Goal: Task Accomplishment & Management: Complete application form

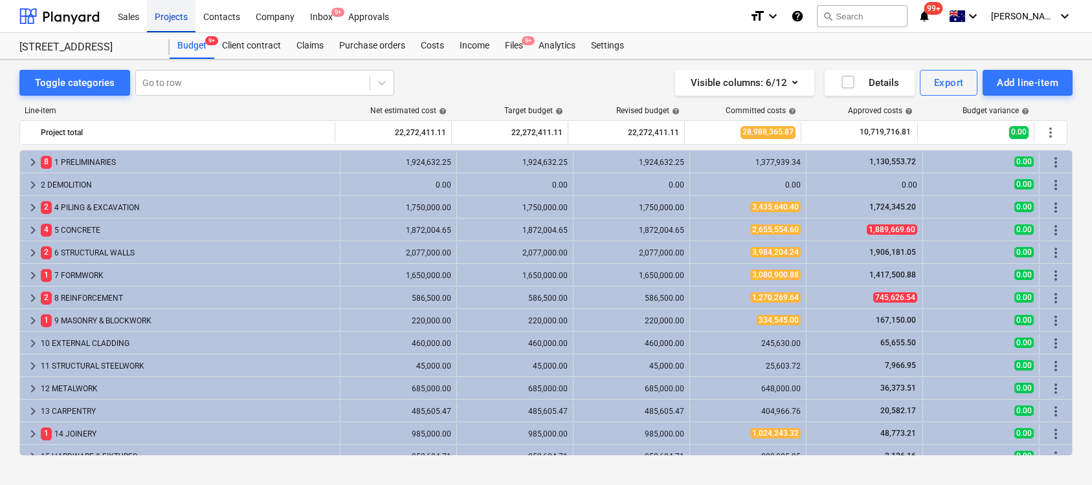
click at [154, 12] on div "Projects" at bounding box center [171, 15] width 49 height 33
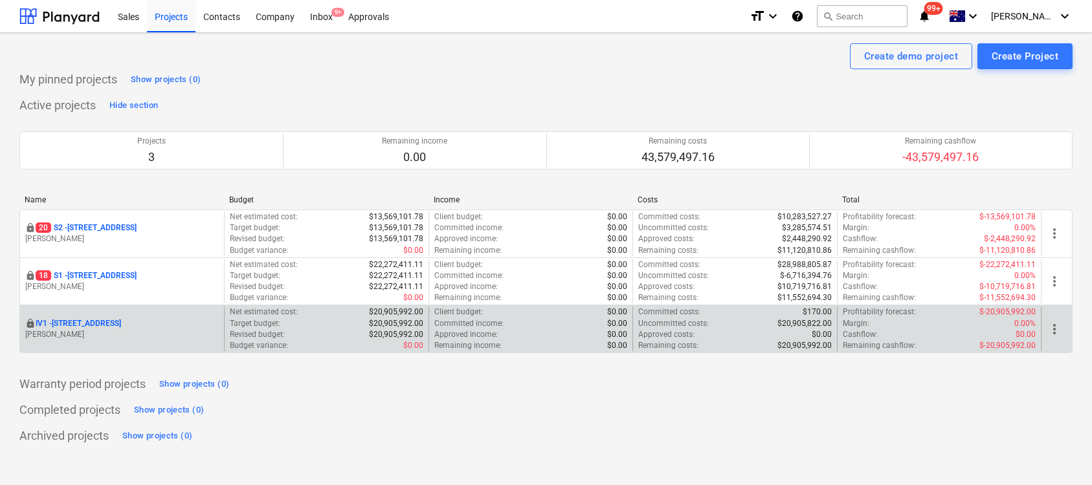
click at [121, 320] on p "IV1 - [STREET_ADDRESS]" at bounding box center [78, 323] width 85 height 11
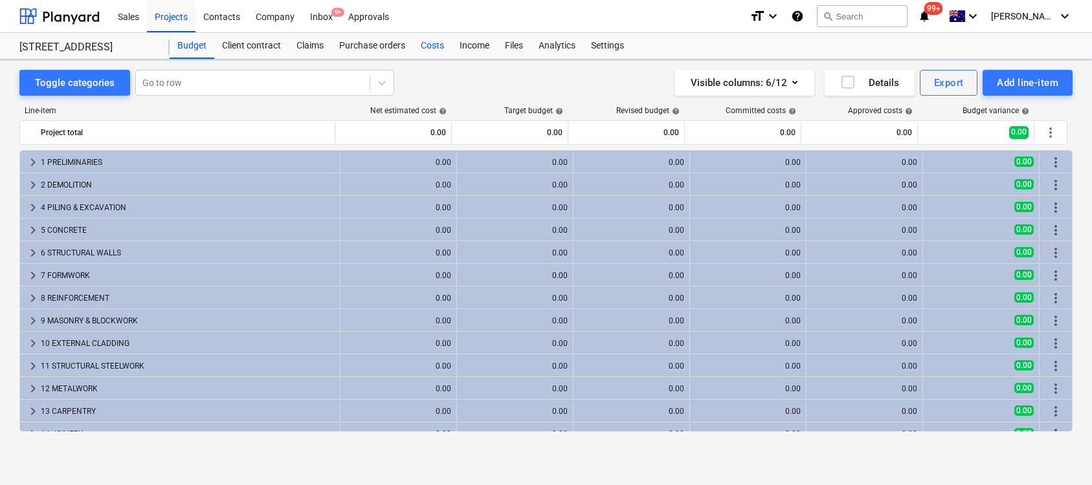
click at [431, 42] on div "Costs" at bounding box center [432, 46] width 39 height 26
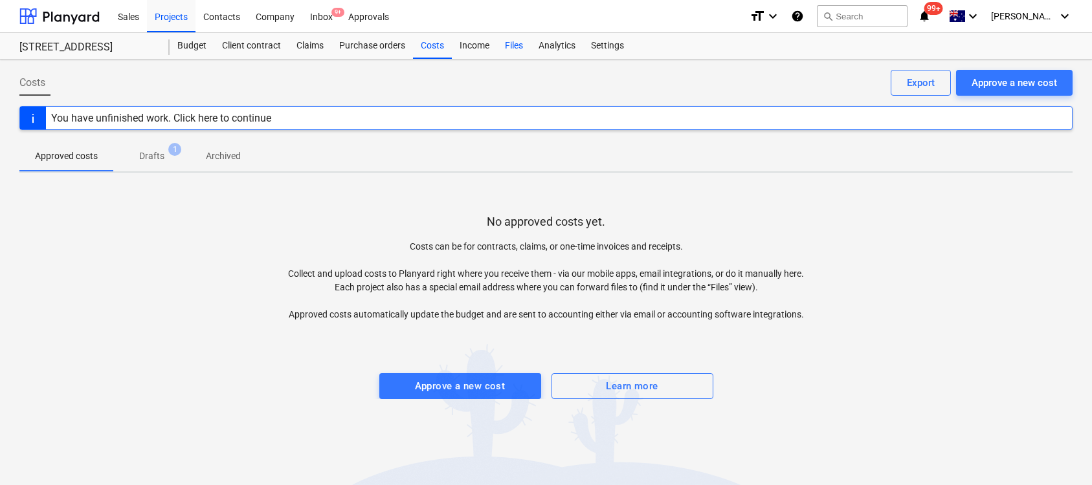
click at [513, 41] on div "Files" at bounding box center [514, 46] width 34 height 26
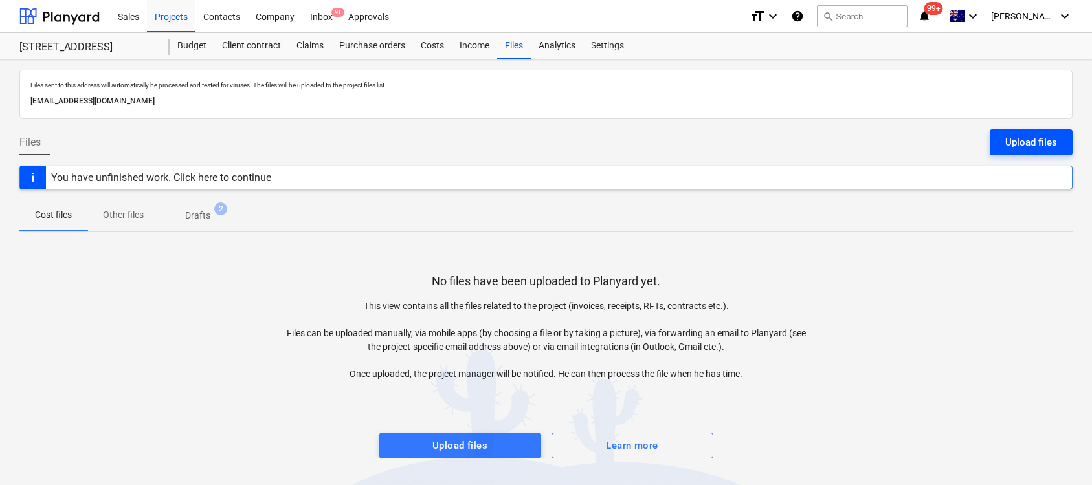
click at [1032, 140] on div "Upload files" at bounding box center [1031, 142] width 52 height 17
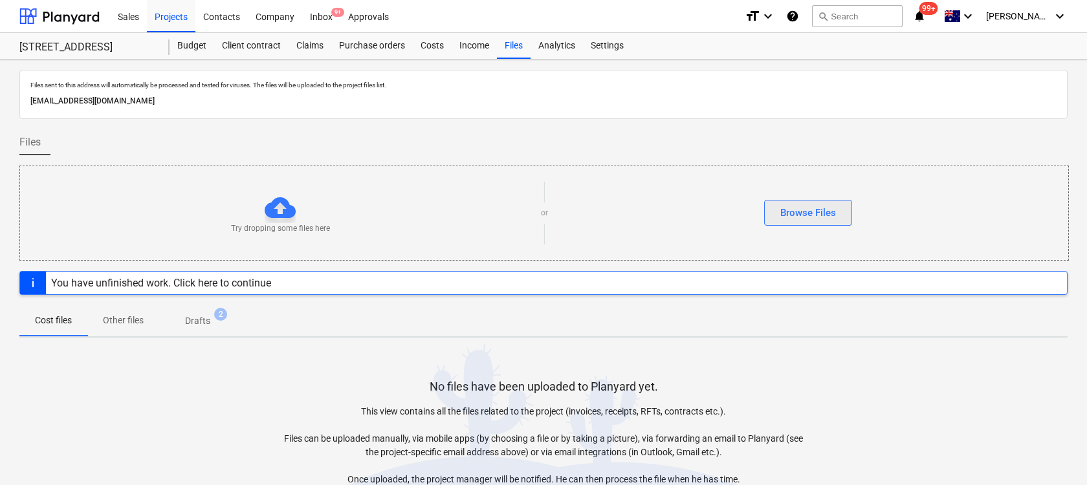
click at [789, 212] on div "Browse Files" at bounding box center [809, 213] width 56 height 17
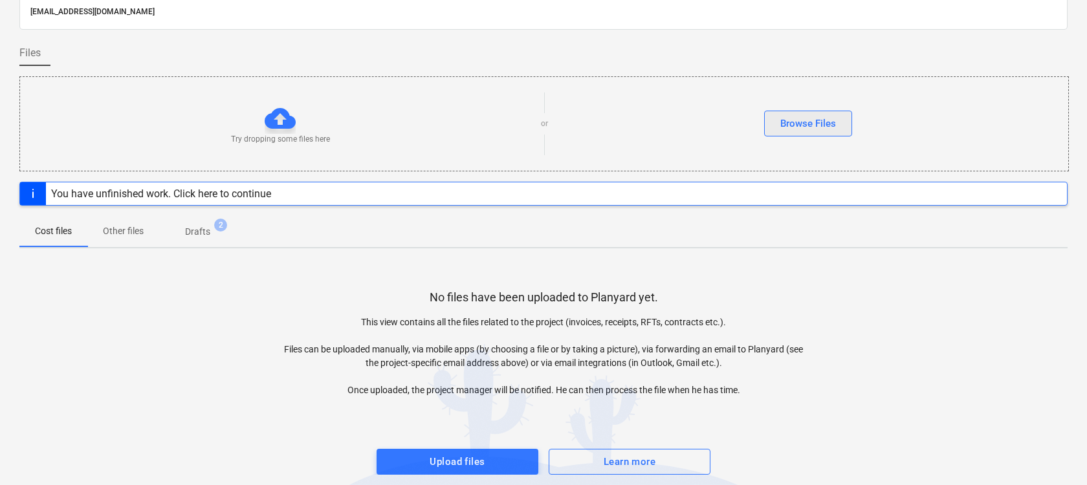
scroll to position [100, 0]
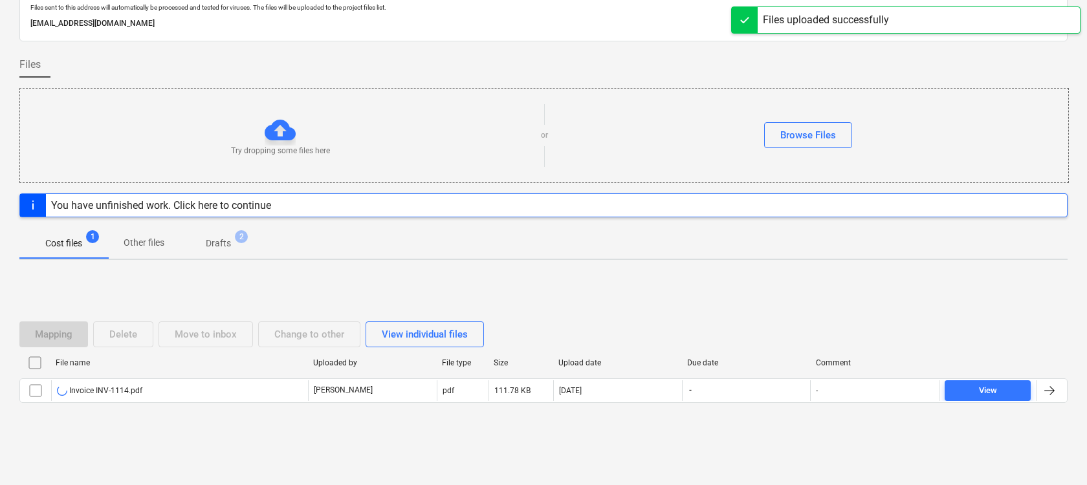
scroll to position [78, 0]
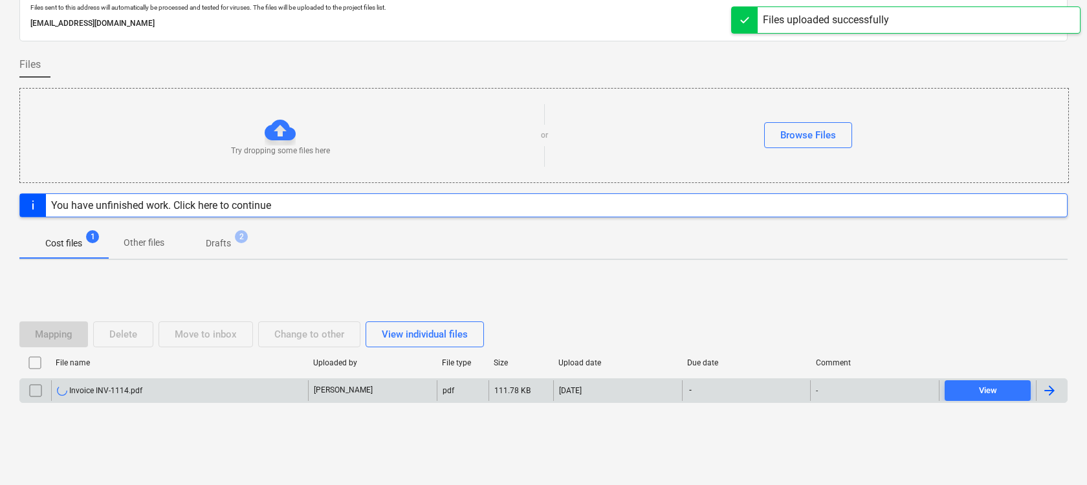
click at [259, 389] on div "Invoice INV-1114.pdf" at bounding box center [179, 391] width 257 height 21
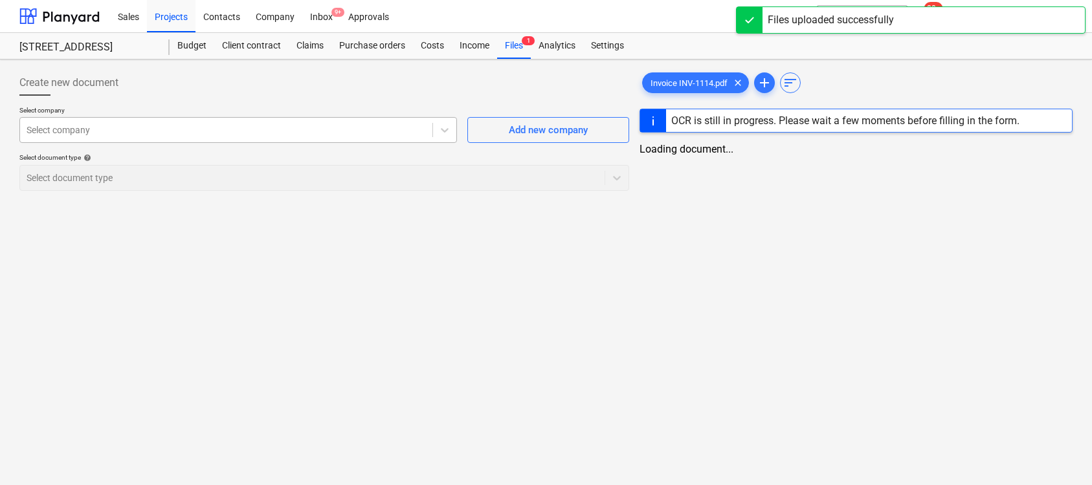
click at [219, 131] on div at bounding box center [226, 130] width 399 height 13
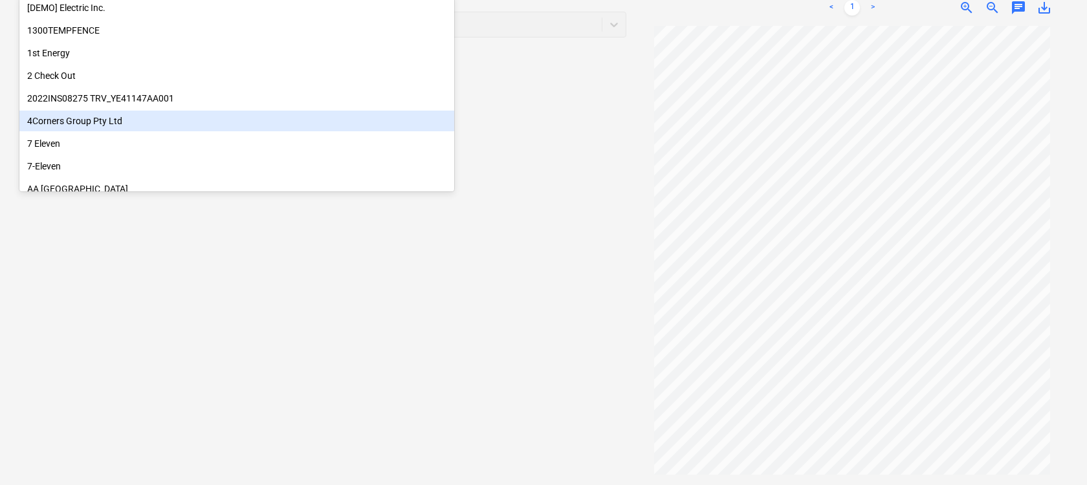
type input "m"
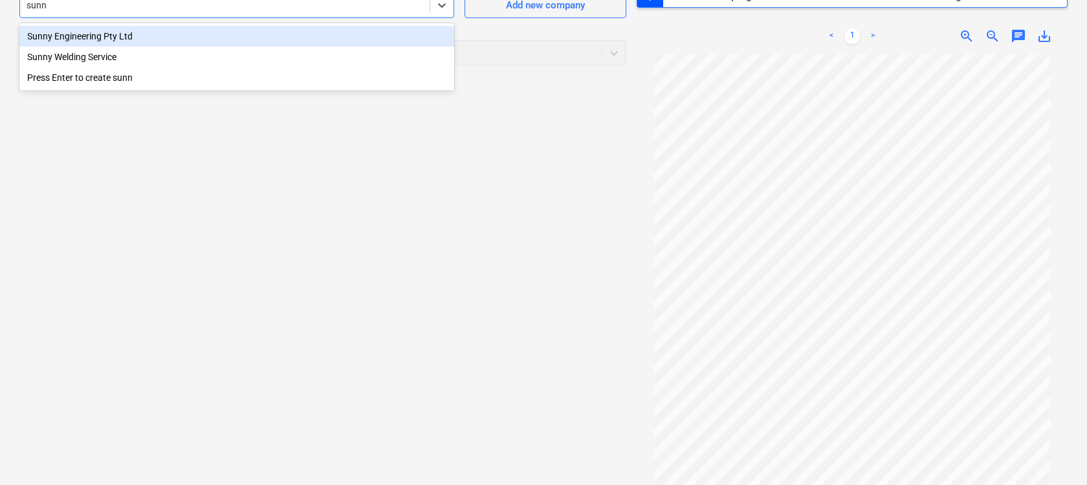
type input "sunny"
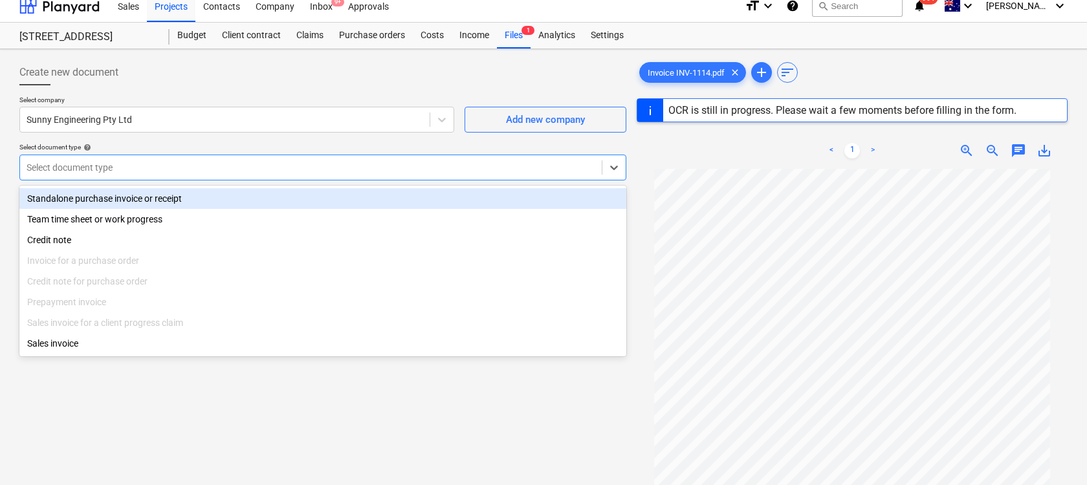
click at [249, 172] on div at bounding box center [311, 167] width 569 height 13
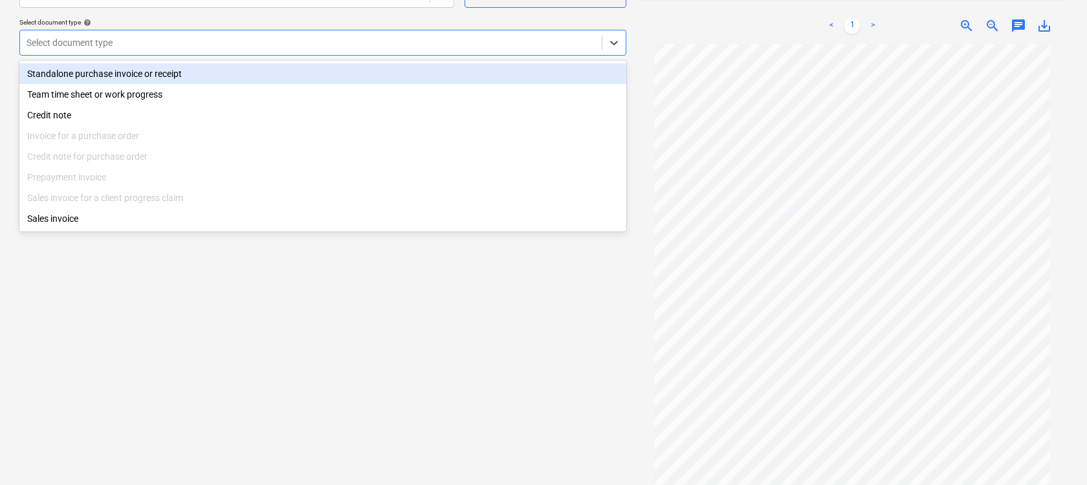
scroll to position [153, 0]
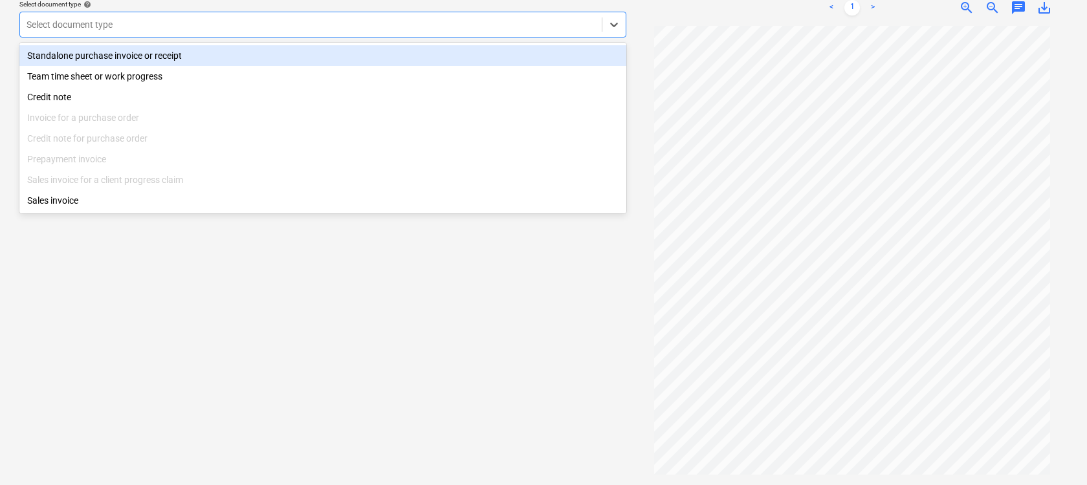
click at [130, 58] on div "Standalone purchase invoice or receipt" at bounding box center [322, 55] width 607 height 21
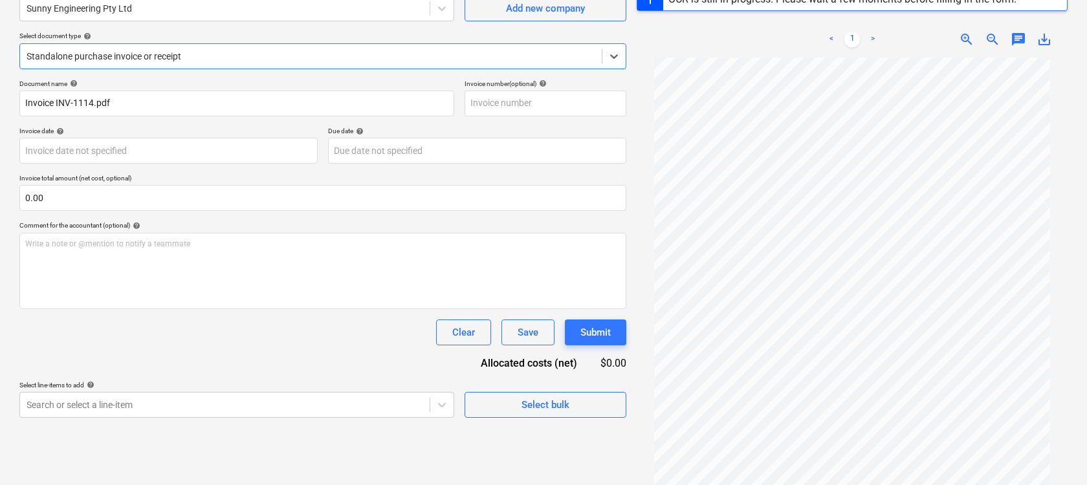
scroll to position [121, 0]
type input "INV-1114"
type input "[DATE]"
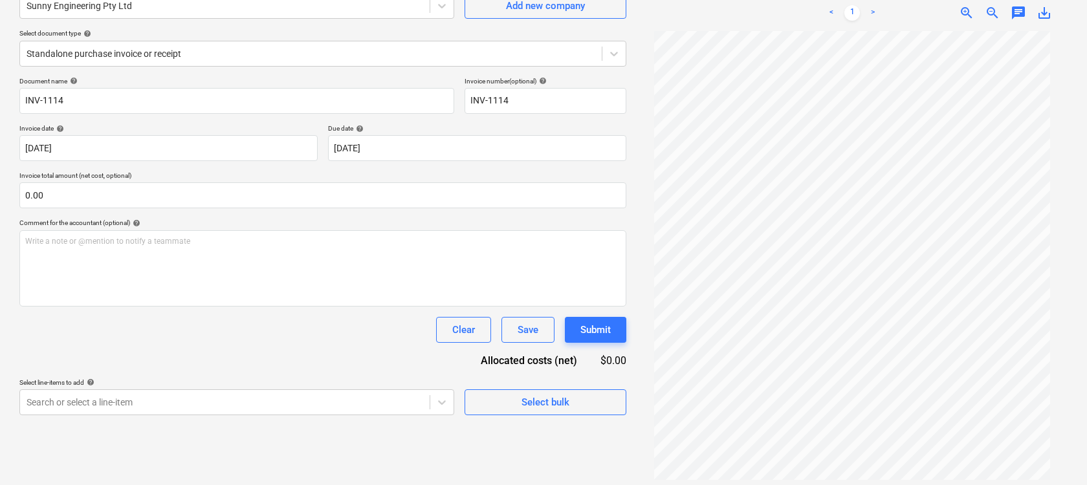
scroll to position [129, 0]
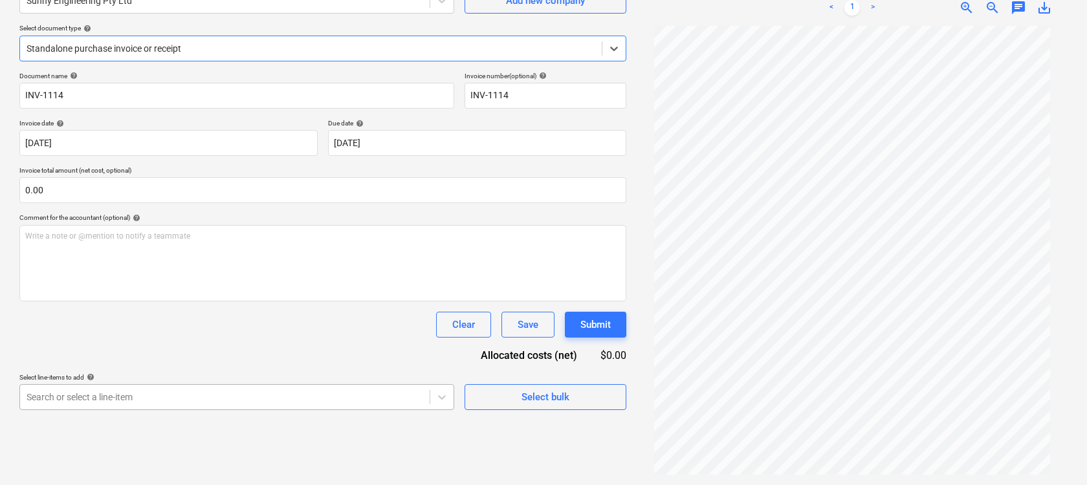
click at [320, 356] on body "Sales Projects Contacts Company Inbox 9+ Approvals format_size keyboard_arrow_d…" at bounding box center [543, 113] width 1087 height 485
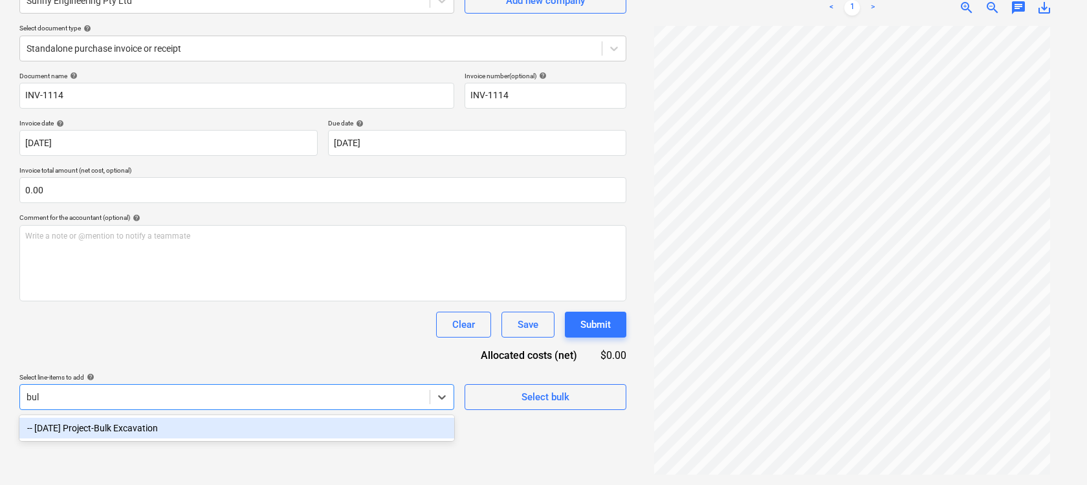
type input "bulk"
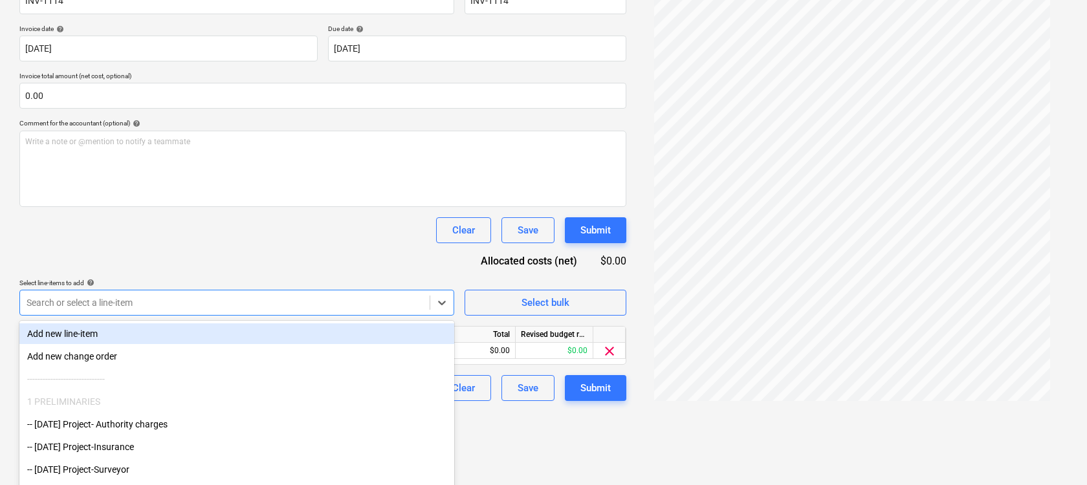
scroll to position [225, 0]
drag, startPoint x: 576, startPoint y: 336, endPoint x: 565, endPoint y: 349, distance: 17.0
click at [576, 336] on div "Document name help INV-1114 Invoice number (optional) help INV-1114 Invoice dat…" at bounding box center [322, 188] width 607 height 424
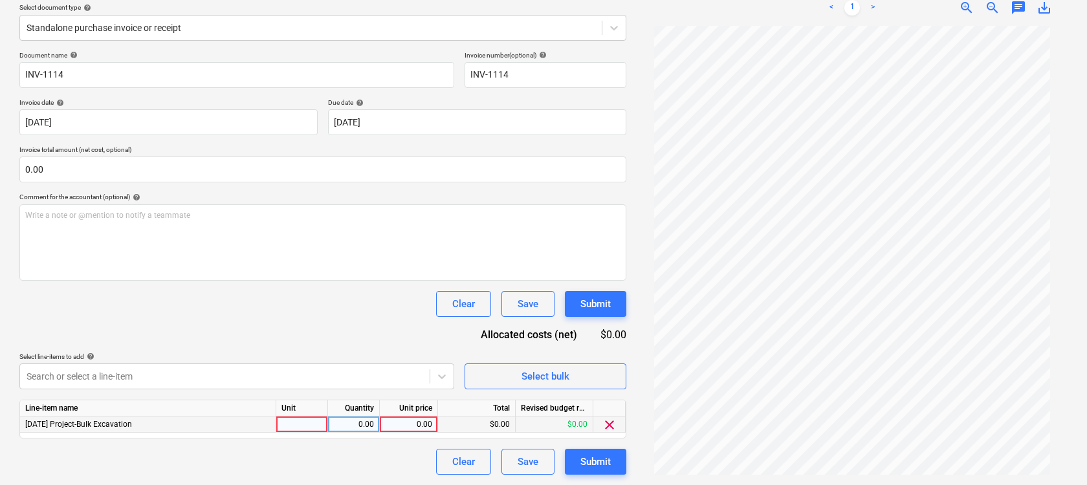
click at [495, 419] on div "$0.00" at bounding box center [477, 425] width 78 height 16
click at [562, 423] on div "$0.00" at bounding box center [555, 425] width 78 height 16
click at [403, 427] on div "0.00" at bounding box center [408, 425] width 47 height 16
type input "2500"
click at [318, 333] on div "Document name help INV-1114 Invoice number (optional) help INV-1114 Invoice dat…" at bounding box center [322, 263] width 607 height 424
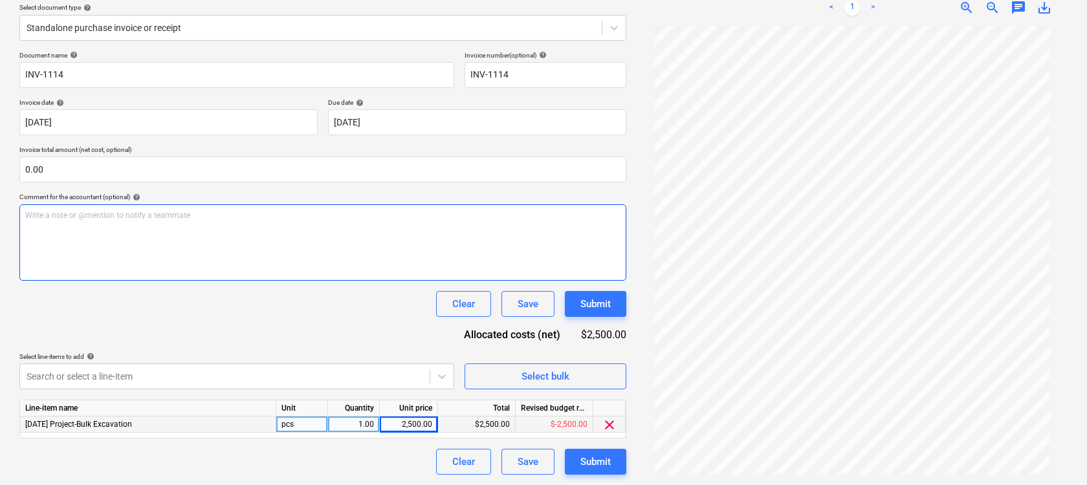
click at [283, 231] on div "Write a note or @mention to notify a teammate [PERSON_NAME]" at bounding box center [322, 243] width 607 height 76
click at [336, 335] on body "Sales Projects Contacts Company Inbox 9+ Approvals format_size keyboard_arrow_d…" at bounding box center [543, 92] width 1087 height 485
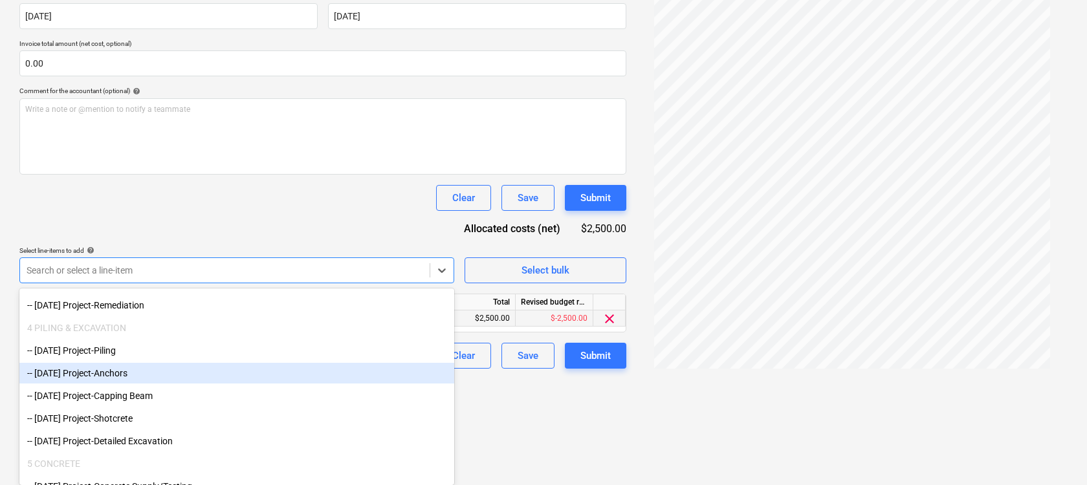
scroll to position [744, 0]
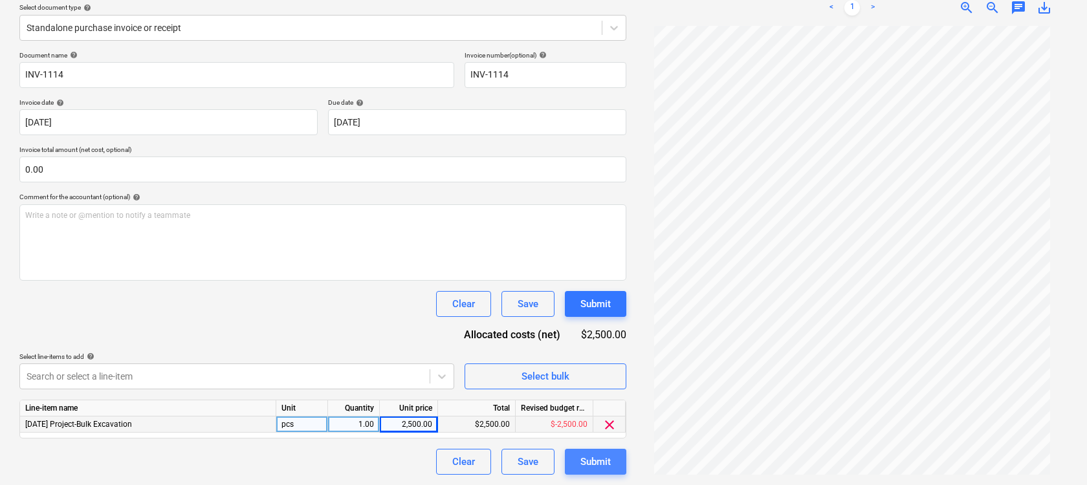
click at [602, 456] on div "Submit" at bounding box center [596, 462] width 30 height 17
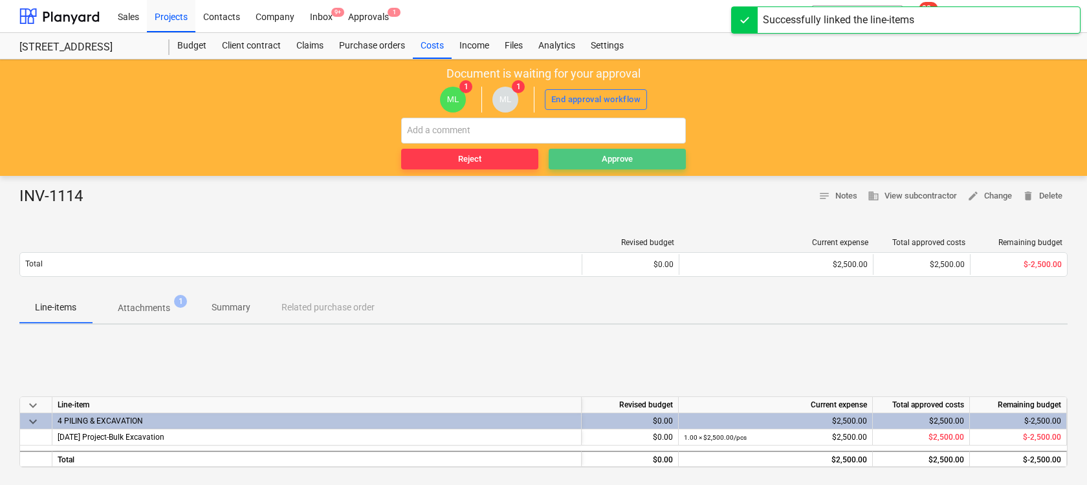
click at [596, 156] on span "Approve" at bounding box center [617, 159] width 127 height 15
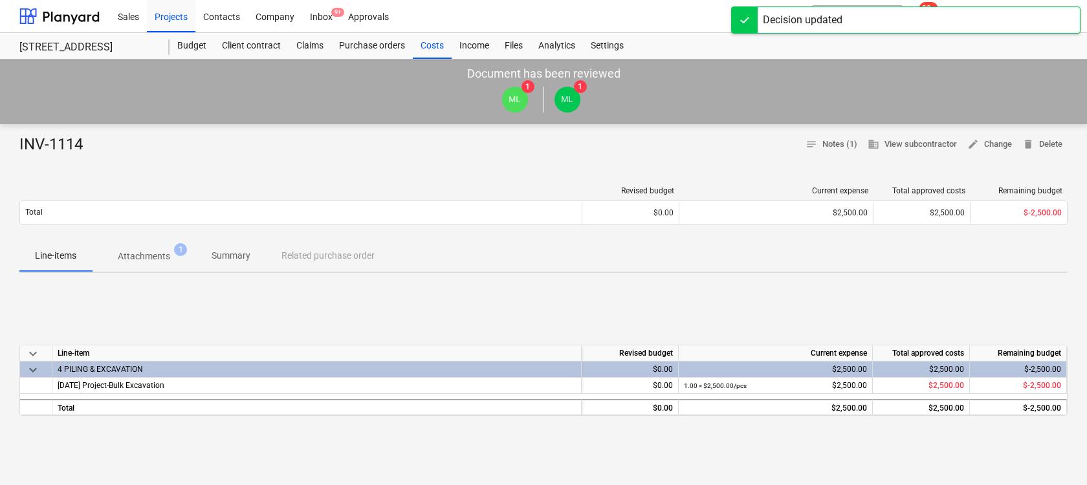
click at [45, 149] on div "INV-1114" at bounding box center [56, 145] width 74 height 21
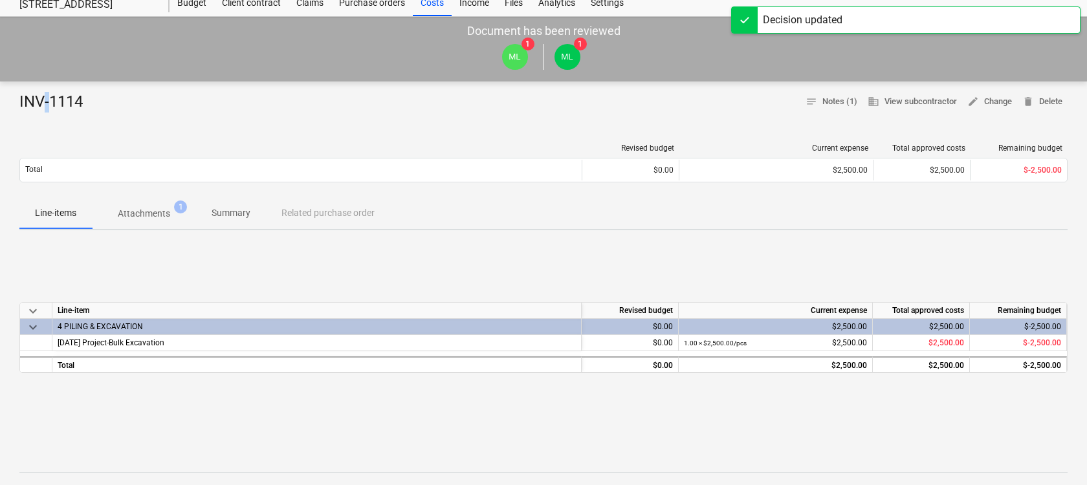
click at [45, 149] on div "INV-1114 notes Notes (1) business View subcontractor edit Change delete Delete …" at bounding box center [543, 436] width 1087 height 709
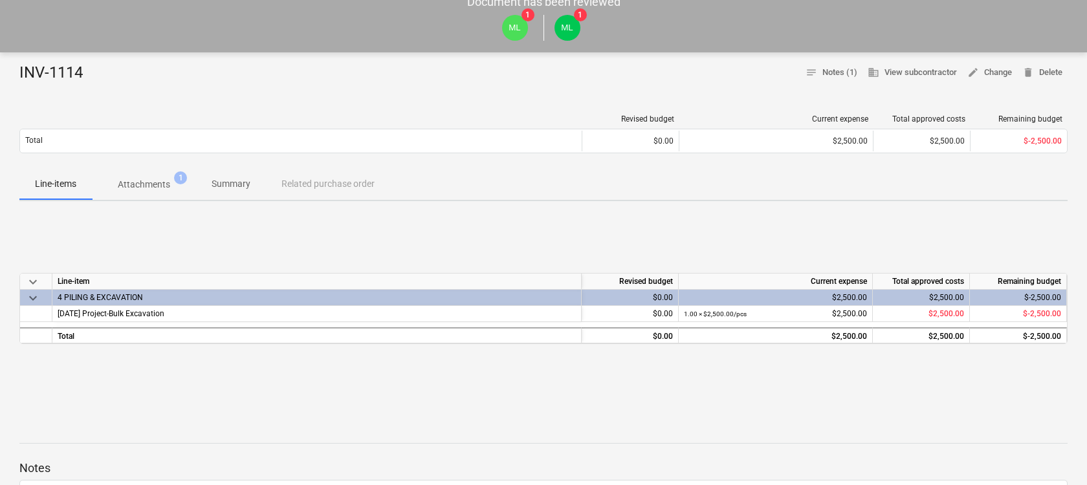
click at [72, 74] on div "INV-1114" at bounding box center [56, 73] width 74 height 21
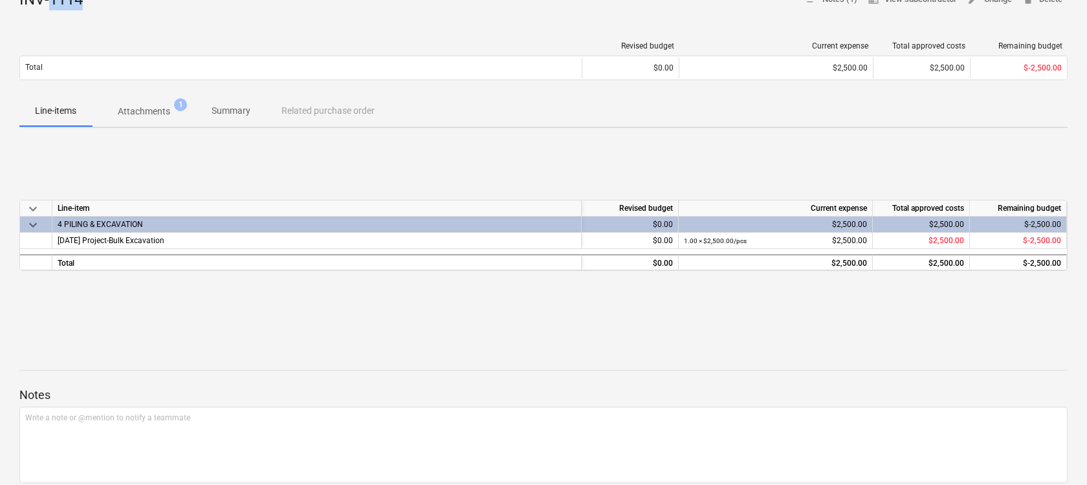
click at [72, 74] on div "INV-1114 notes Notes (1) business View subcontractor edit Change delete Delete …" at bounding box center [543, 333] width 1087 height 709
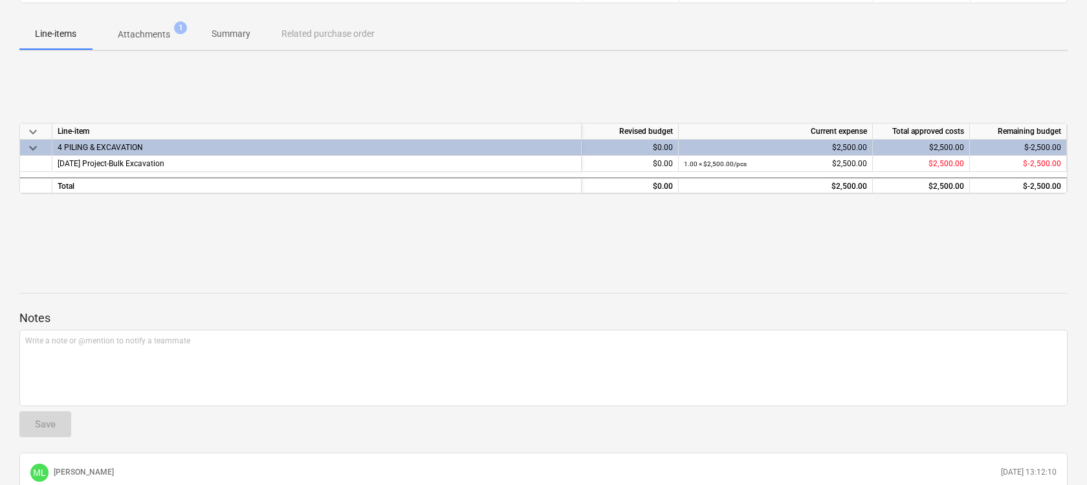
click at [72, 74] on div "INV-1114 notes Notes (1) business View subcontractor edit Change delete Delete …" at bounding box center [543, 256] width 1087 height 709
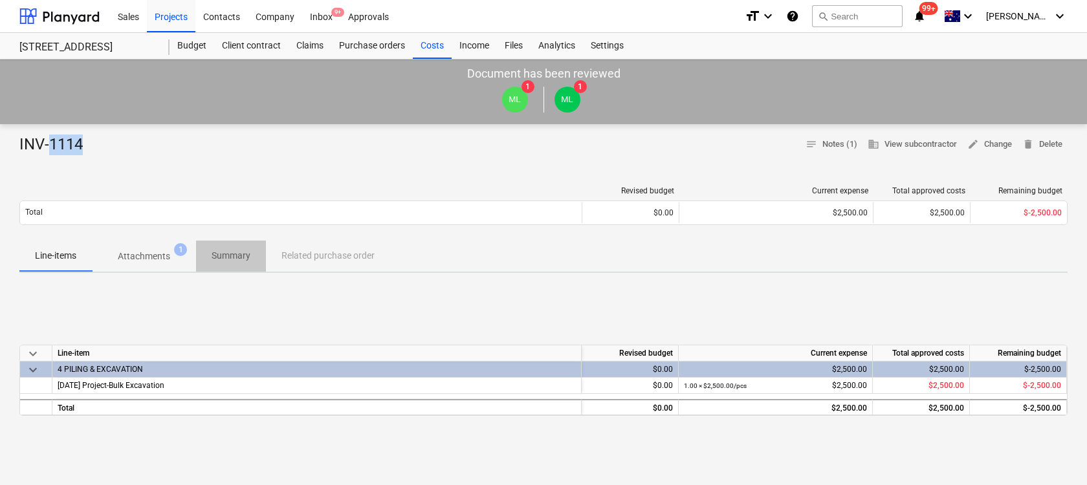
click at [250, 250] on p "Summary" at bounding box center [231, 256] width 39 height 14
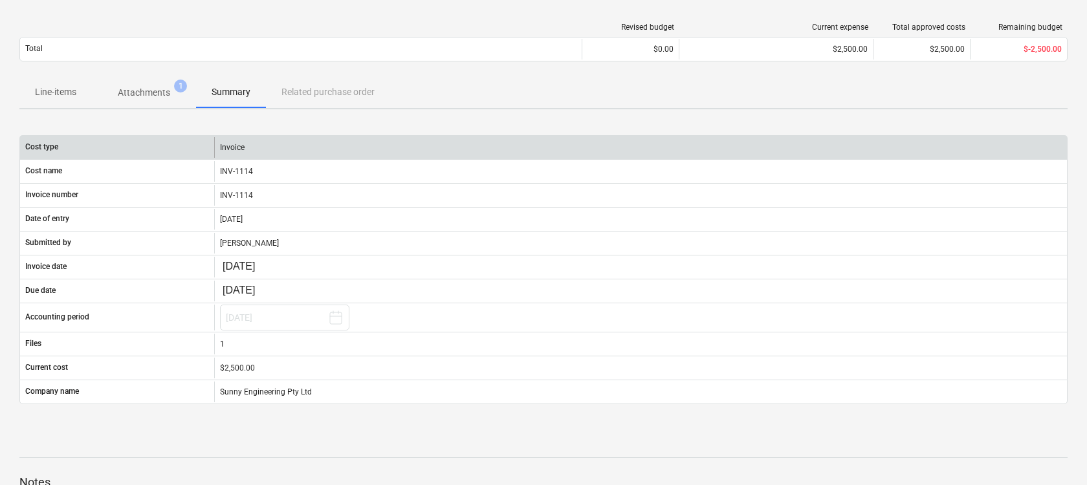
scroll to position [212, 0]
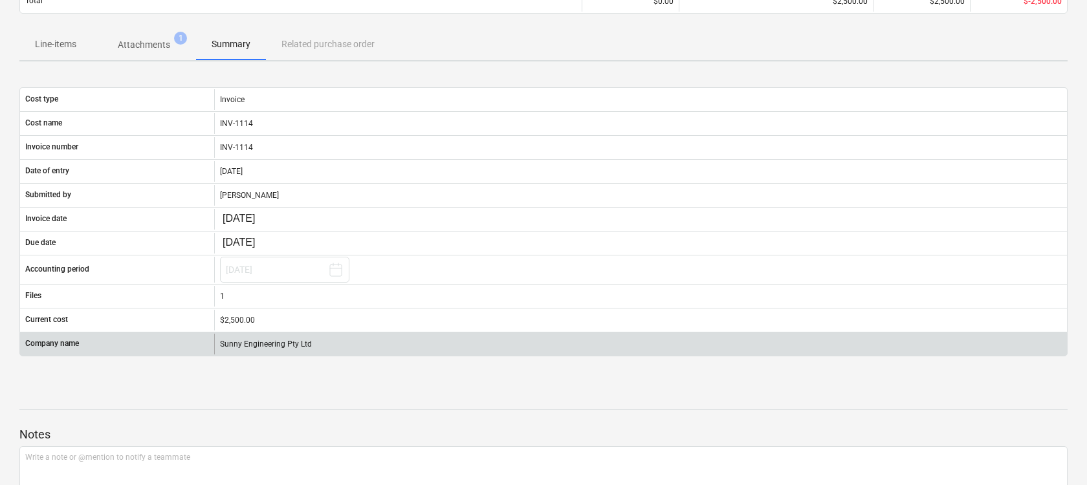
click at [307, 347] on div "Sunny Engineering Pty Ltd" at bounding box center [640, 344] width 853 height 21
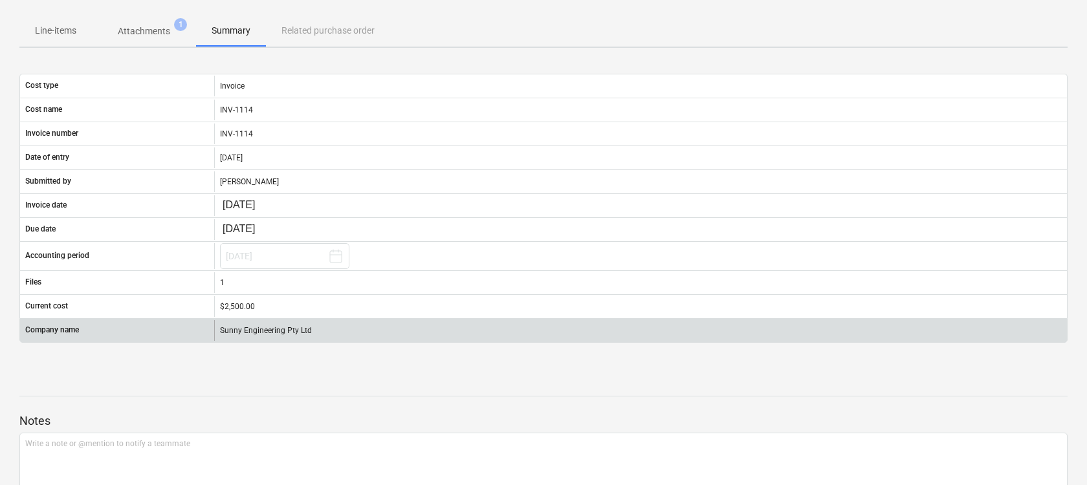
click at [307, 347] on div "Cost type Invoice Cost name INV-1114 Invoice number INV-1114 Date of entry [DAT…" at bounding box center [543, 209] width 1049 height 280
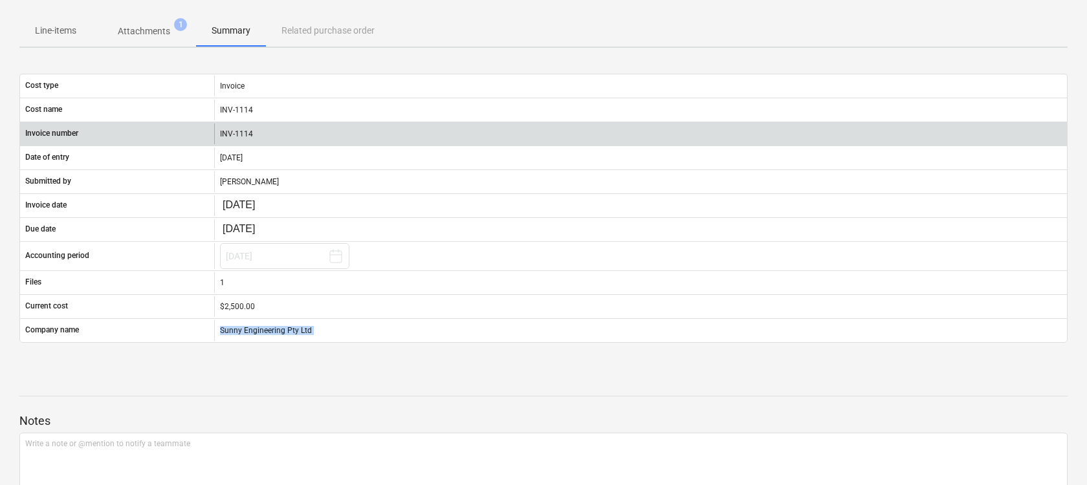
copy div "Sunny Engineering Pty Ltd"
click at [238, 127] on div "INV-1114" at bounding box center [640, 134] width 853 height 21
click at [236, 133] on div "INV-1114" at bounding box center [640, 134] width 853 height 21
click at [237, 133] on div "INV-1114" at bounding box center [640, 134] width 853 height 21
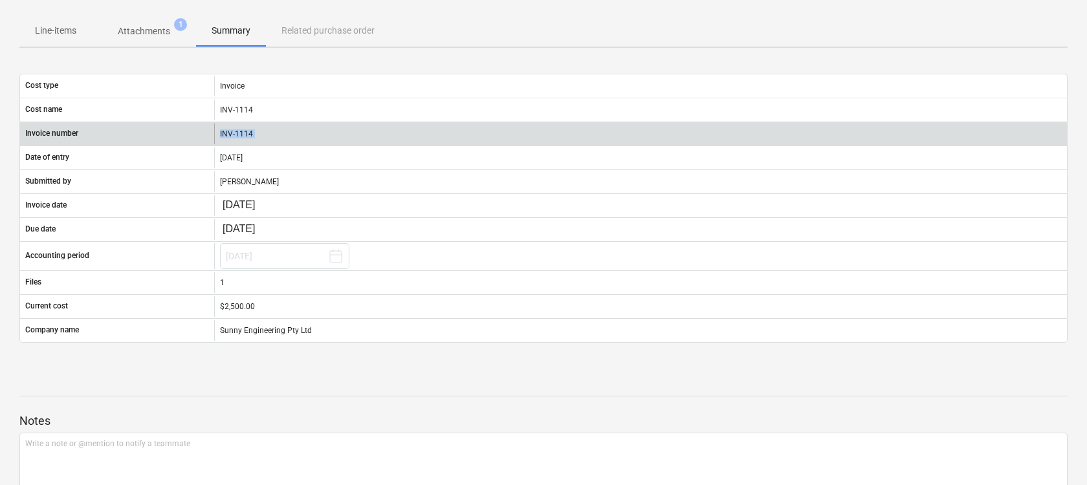
copy div "INV-1114"
